Goal: Task Accomplishment & Management: Manage account settings

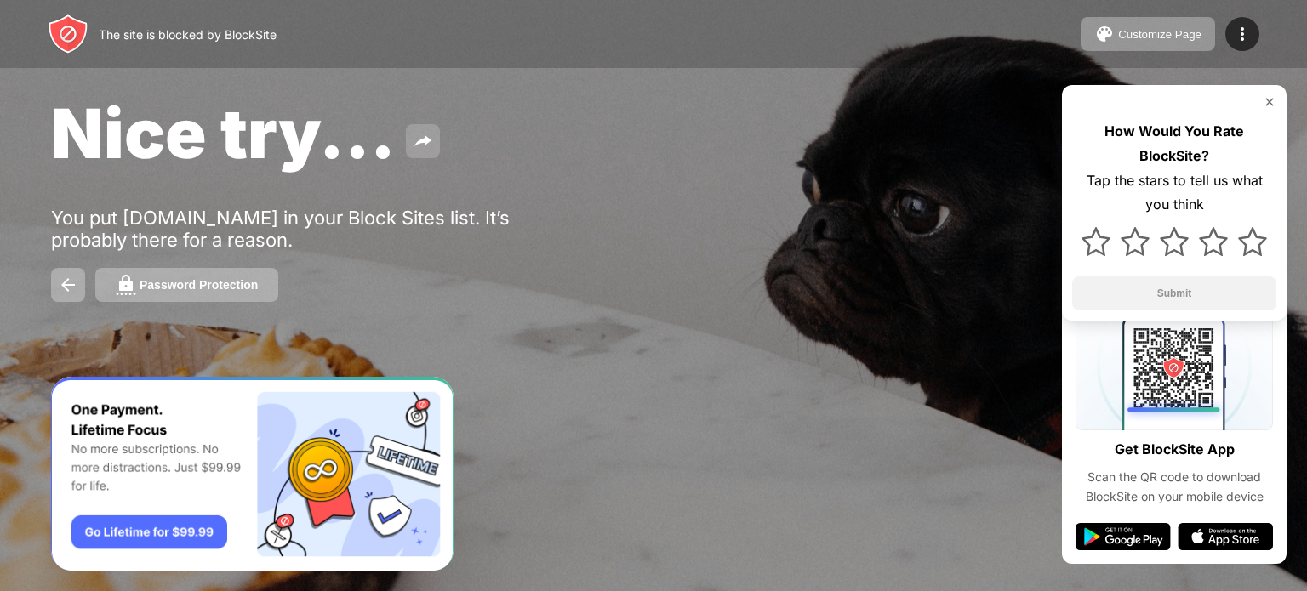
click at [424, 141] on img at bounding box center [423, 141] width 20 height 20
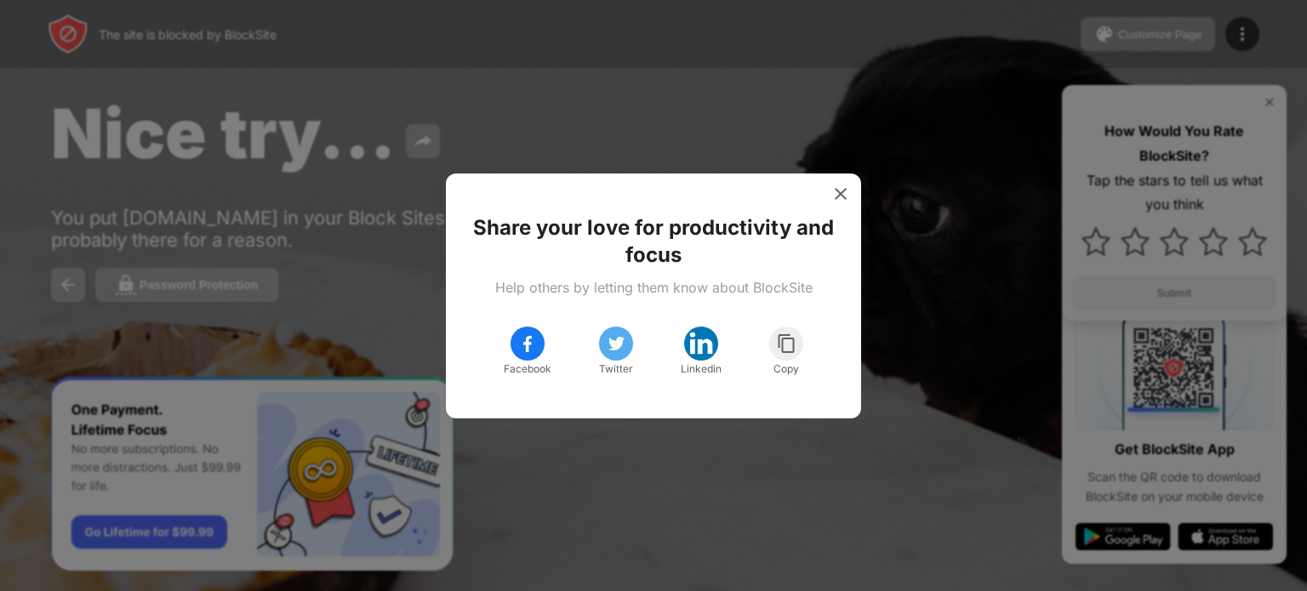
click at [835, 186] on img at bounding box center [840, 193] width 17 height 17
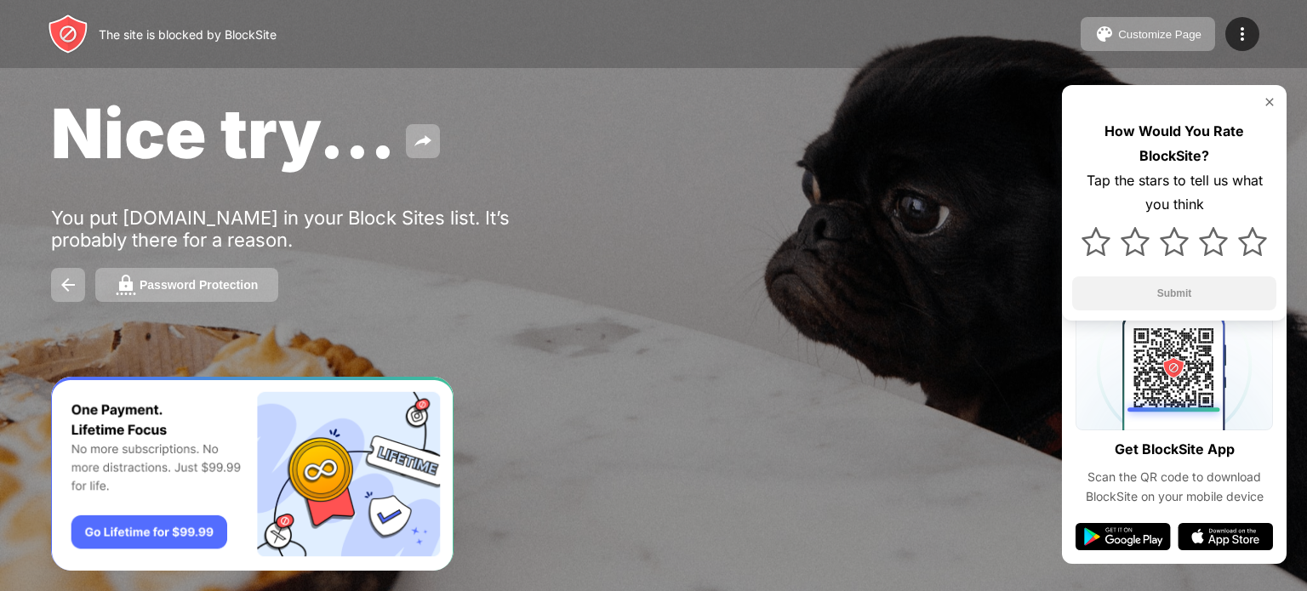
click at [1090, 253] on img at bounding box center [1095, 241] width 29 height 29
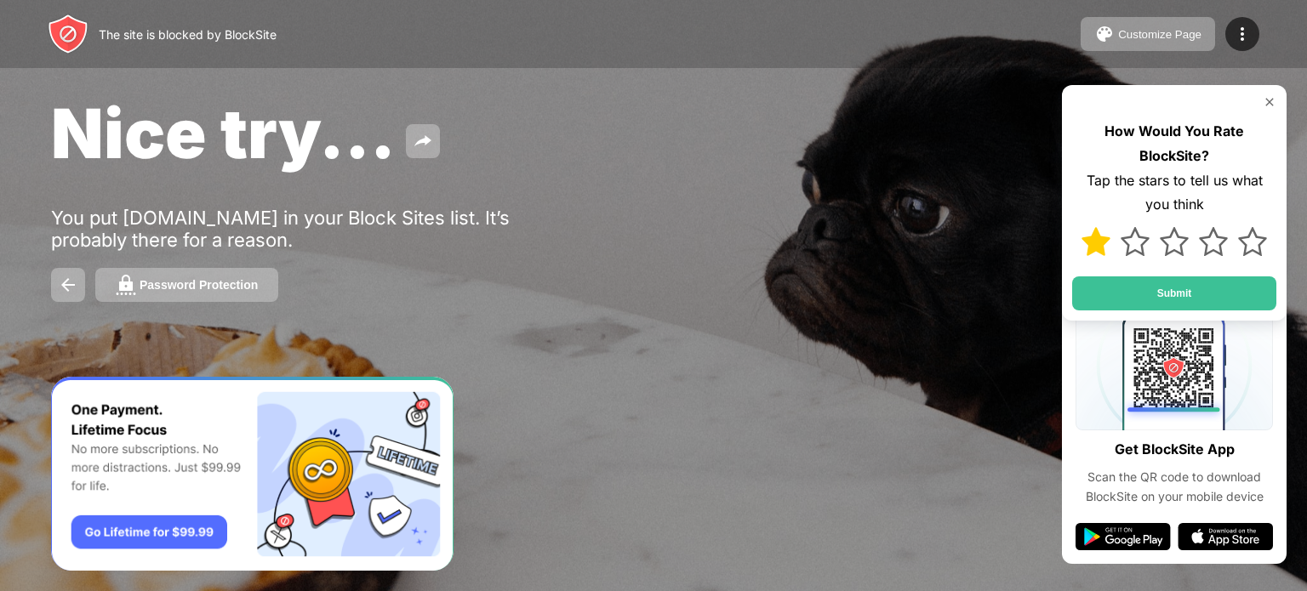
click at [1270, 98] on img at bounding box center [1269, 102] width 14 height 14
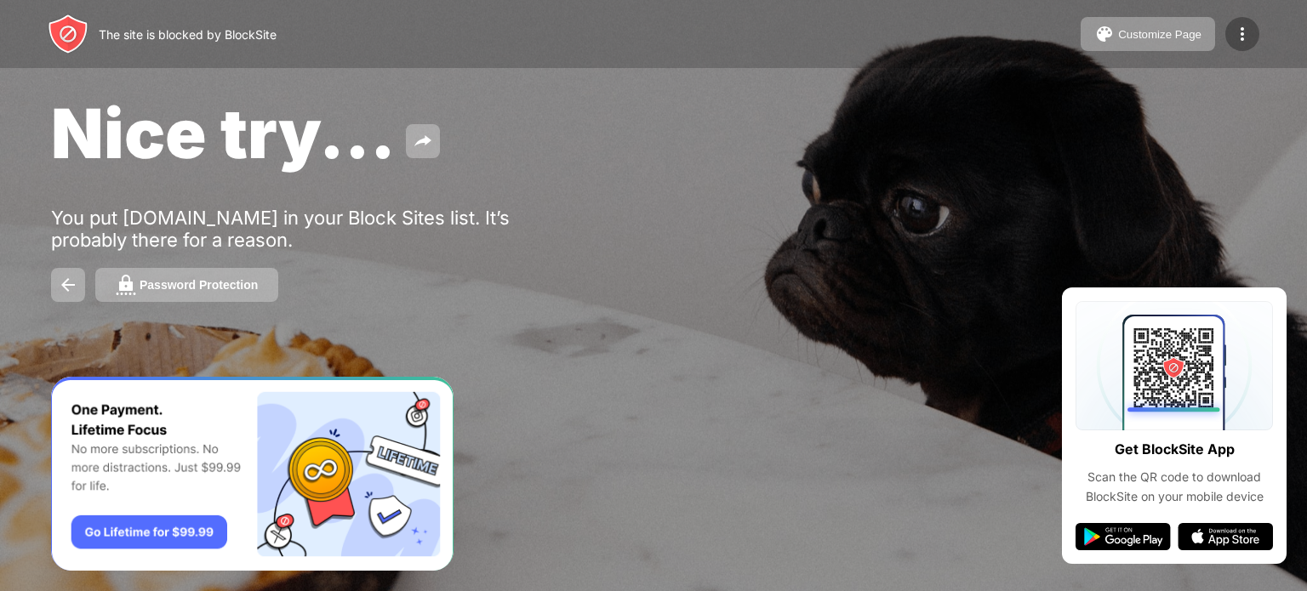
click at [1239, 39] on img at bounding box center [1242, 34] width 20 height 20
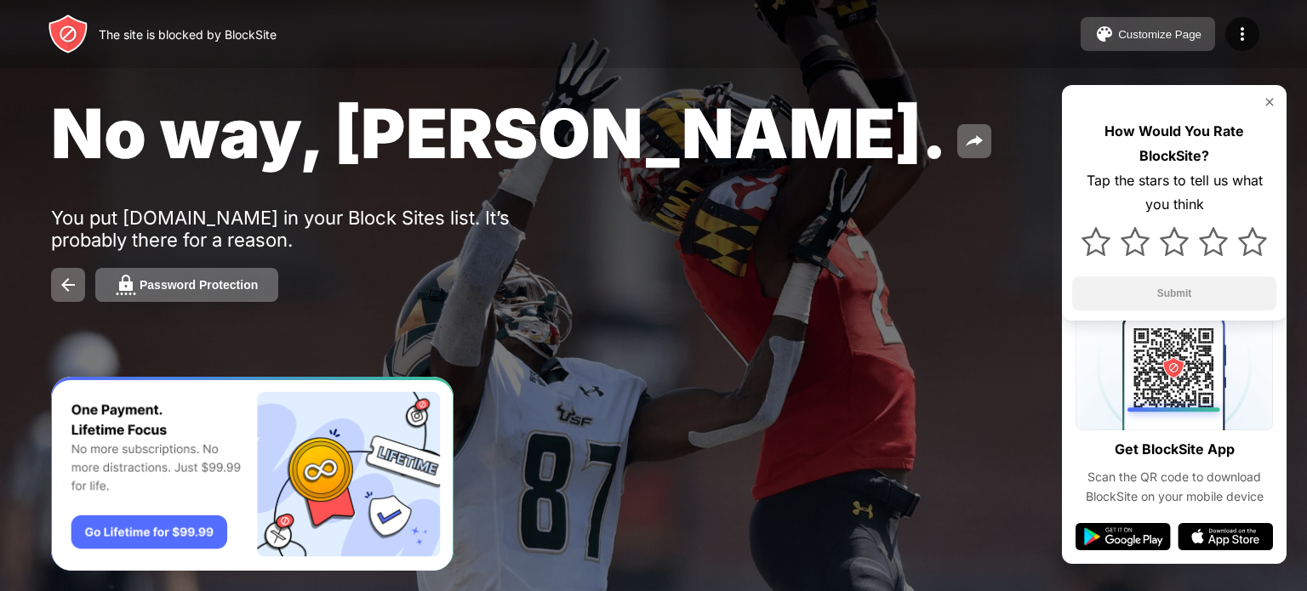
click at [1186, 34] on div "Customize Page" at bounding box center [1159, 34] width 83 height 13
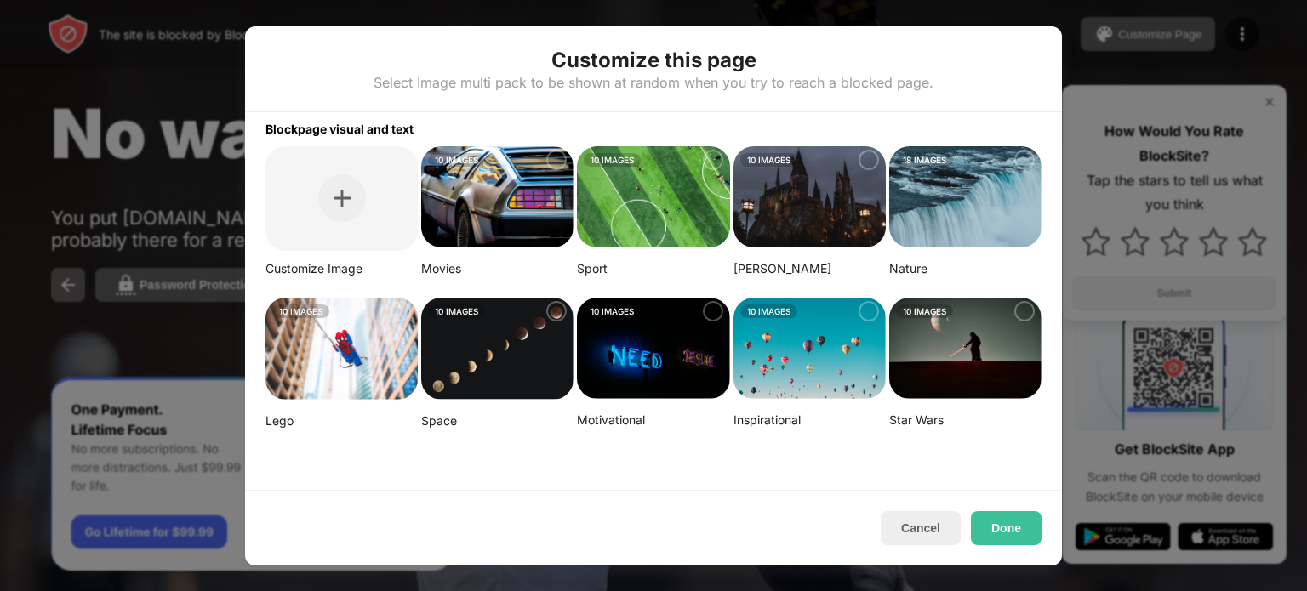
click at [753, 216] on img at bounding box center [809, 197] width 152 height 102
click at [996, 521] on button "Done" at bounding box center [1006, 528] width 71 height 34
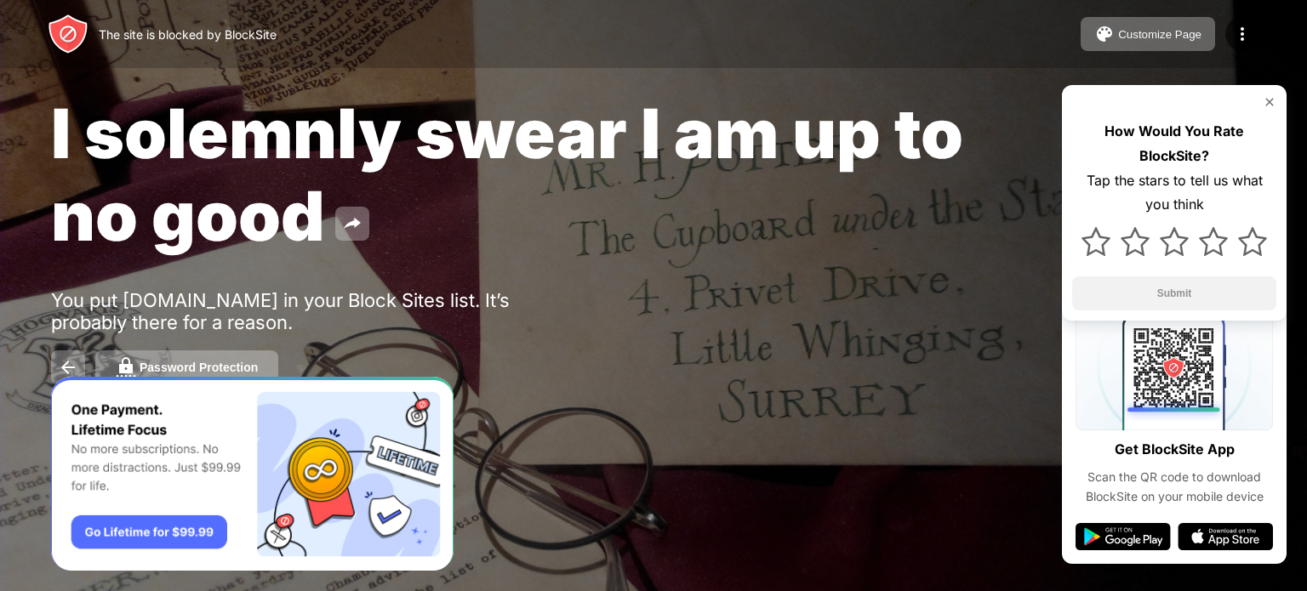
click at [293, 71] on div "I solemnly swear I am up to no good You put [DOMAIN_NAME] in your Block Sites l…" at bounding box center [653, 238] width 1307 height 476
